Goal: Find specific page/section: Find specific page/section

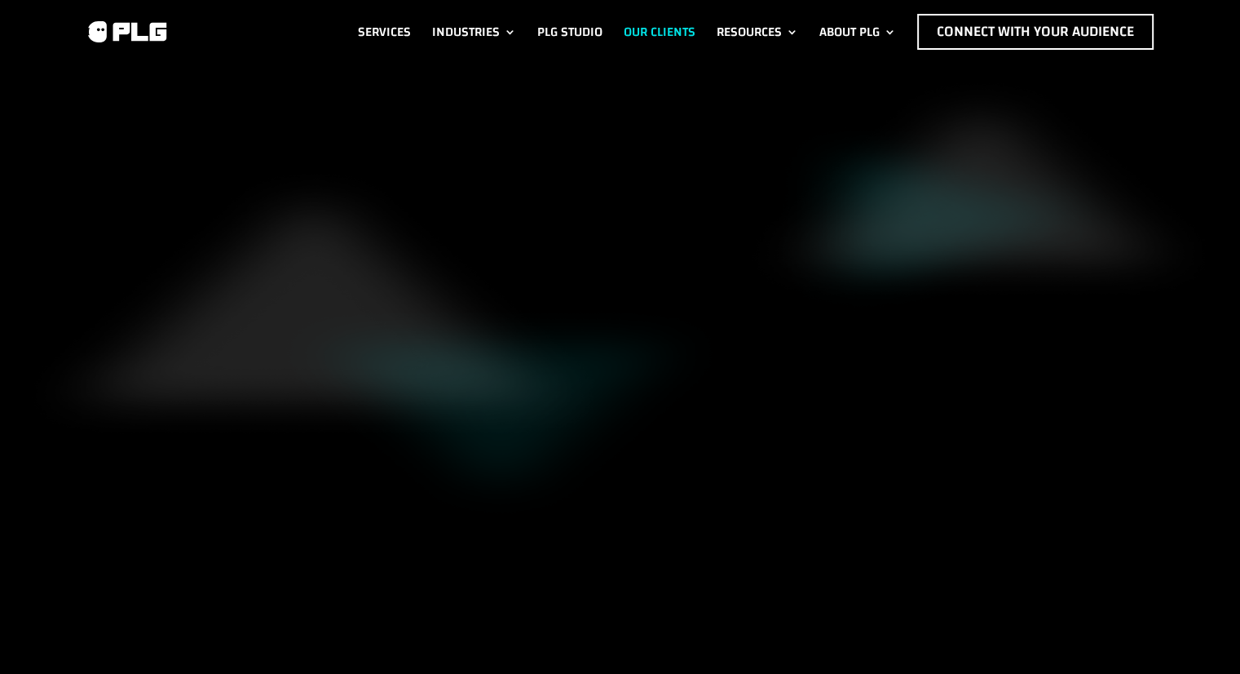
click at [656, 50] on link "Our Clients" at bounding box center [660, 32] width 72 height 36
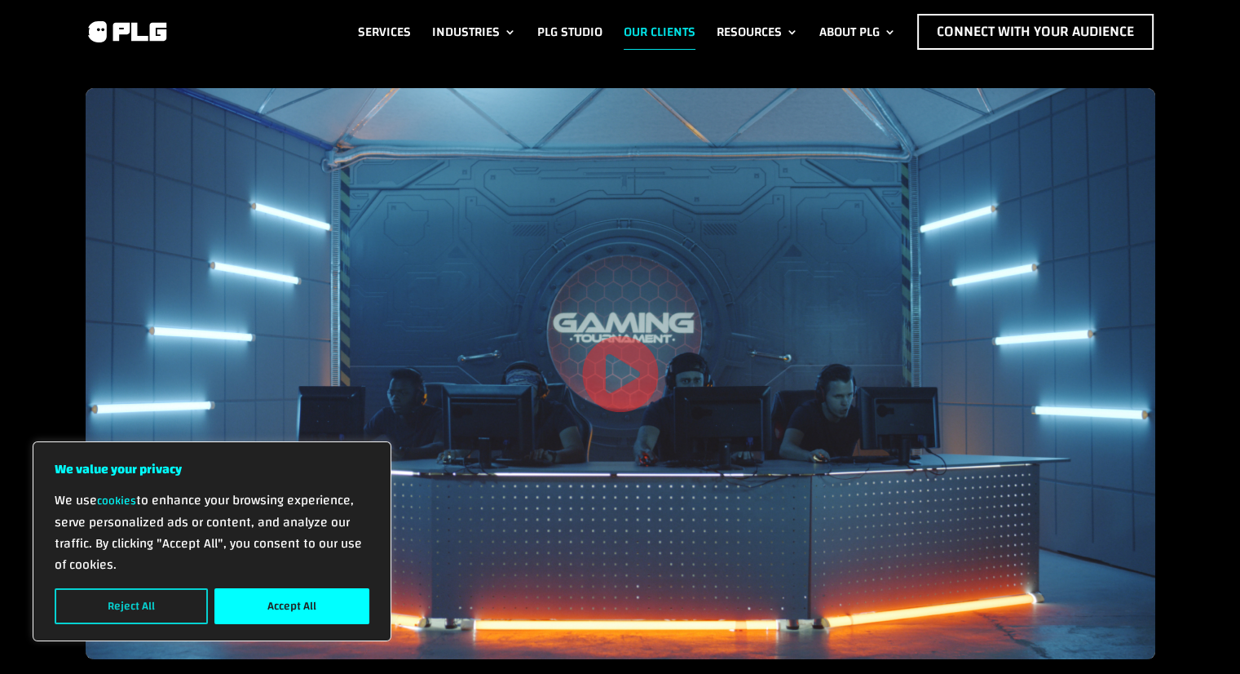
click at [183, 600] on button "Reject All" at bounding box center [131, 606] width 153 height 36
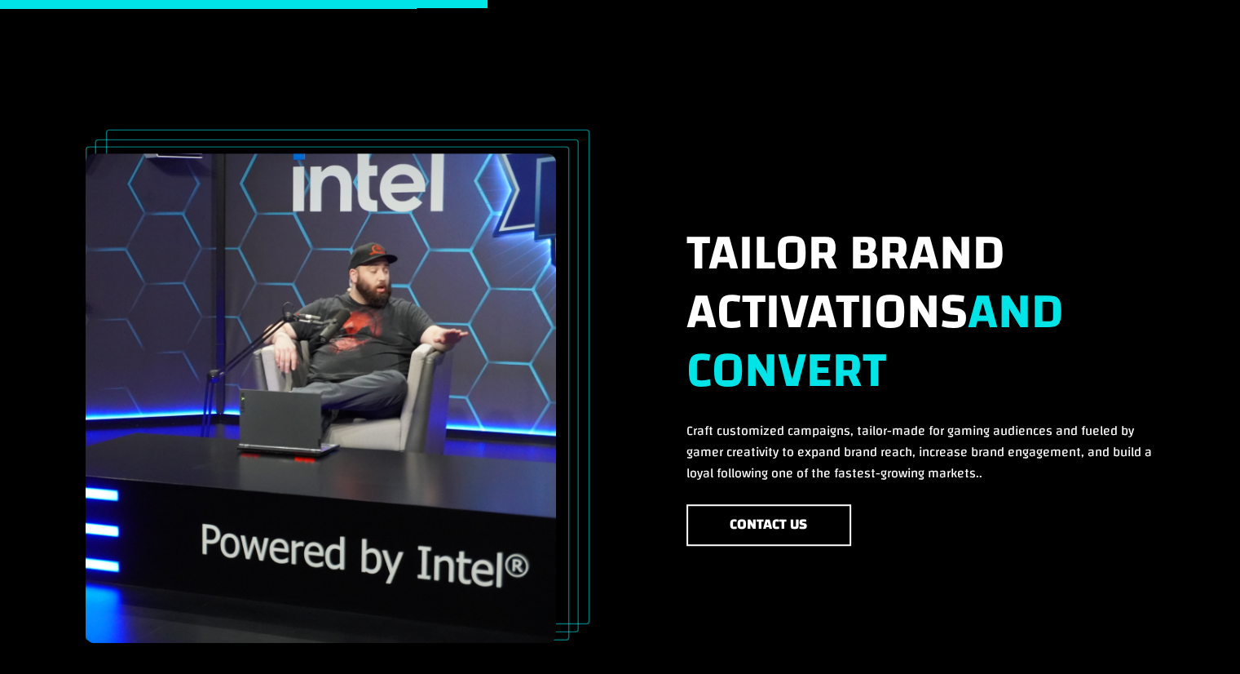
scroll to position [887, 0]
